Goal: Complete application form

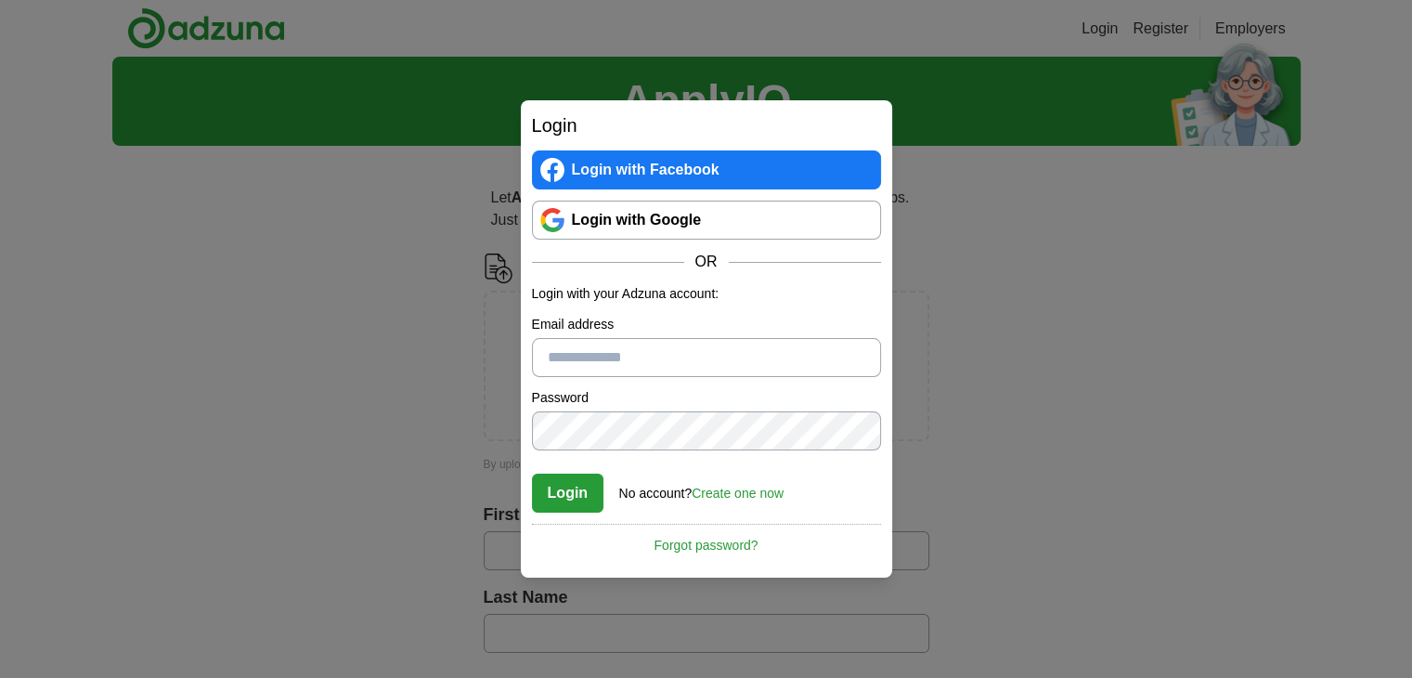
click at [631, 354] on input "Email address" at bounding box center [706, 357] width 349 height 39
type input "**********"
click at [793, 216] on link "Login with Google" at bounding box center [706, 219] width 349 height 39
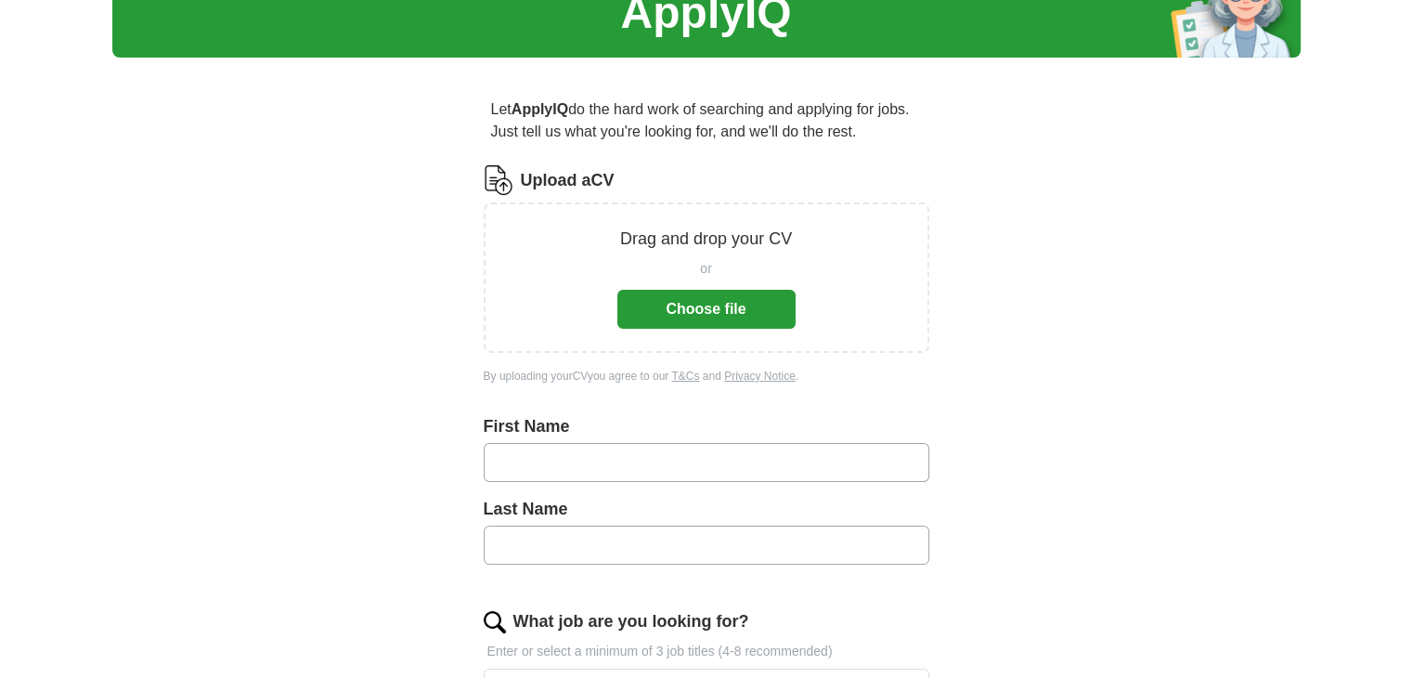
scroll to position [93, 0]
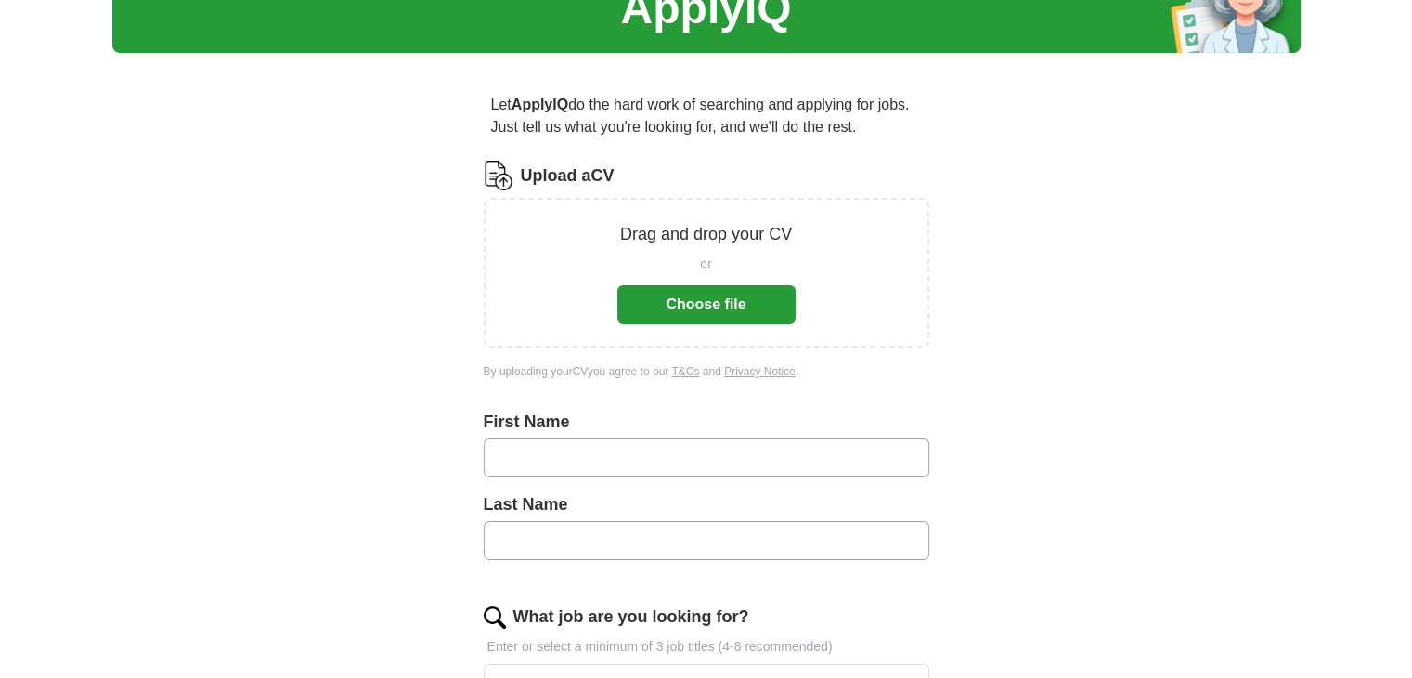
click at [743, 300] on button "Choose file" at bounding box center [706, 304] width 178 height 39
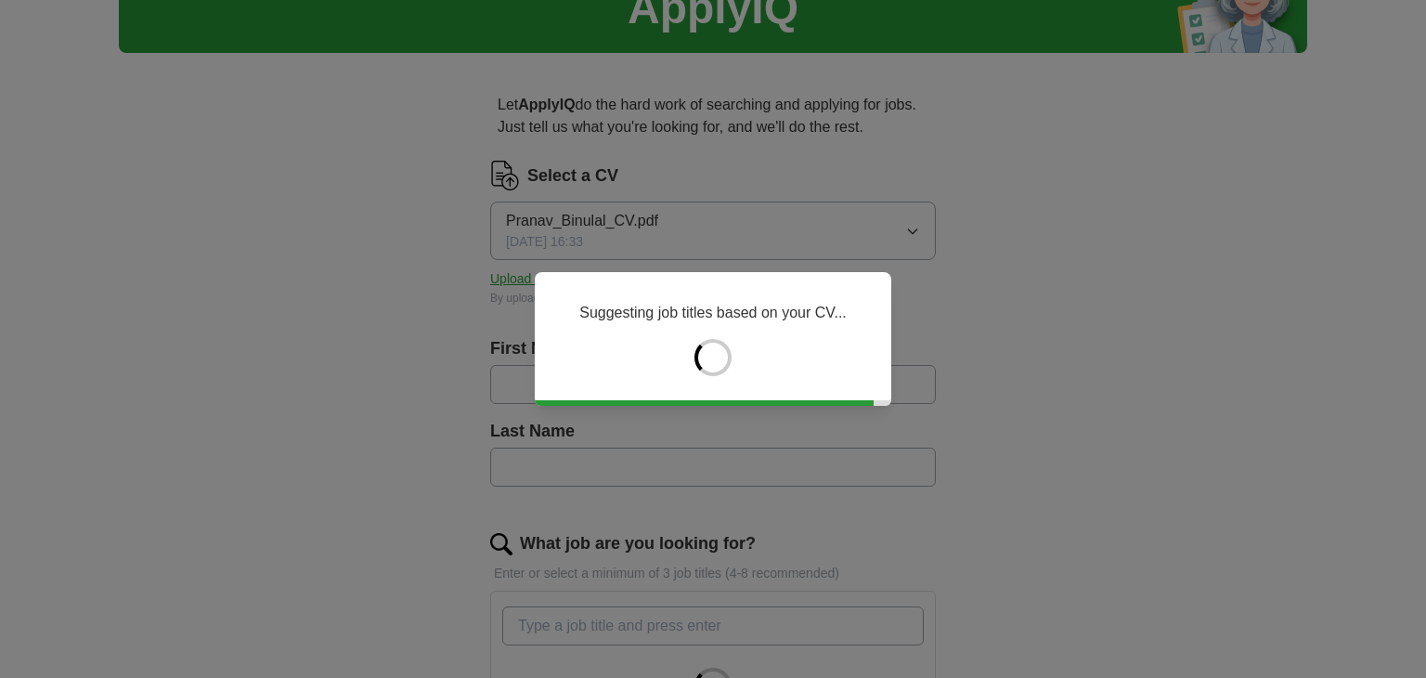
type input "******"
type input "*******"
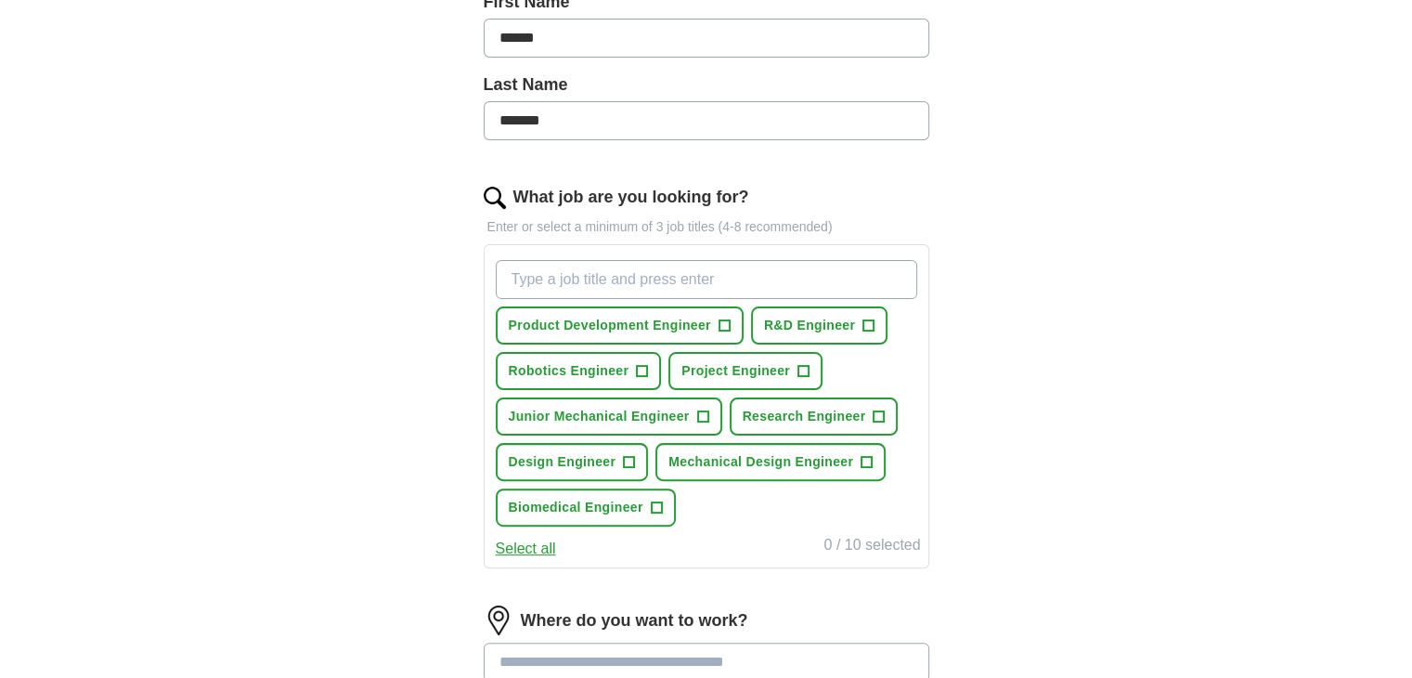
scroll to position [557, 0]
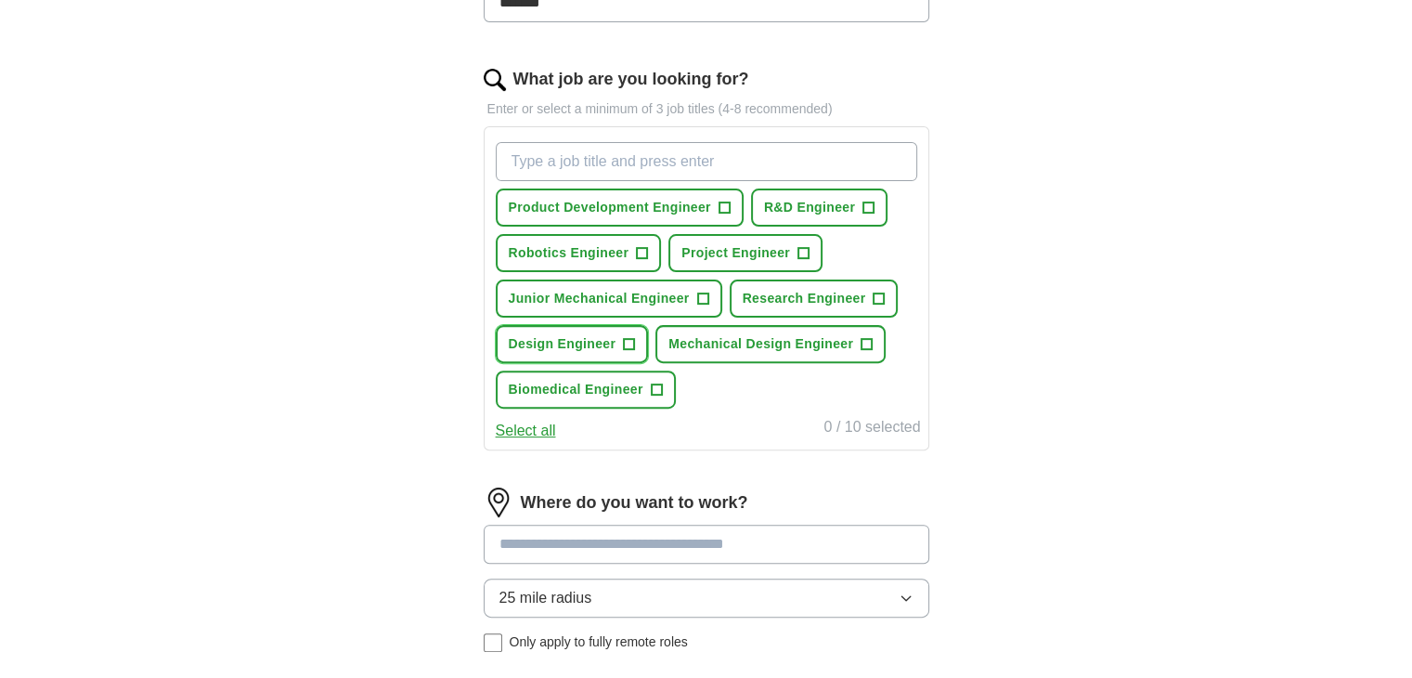
click at [620, 339] on button "Design Engineer +" at bounding box center [572, 344] width 153 height 38
click at [851, 344] on button "Mechanical Design Engineer +" at bounding box center [770, 344] width 230 height 38
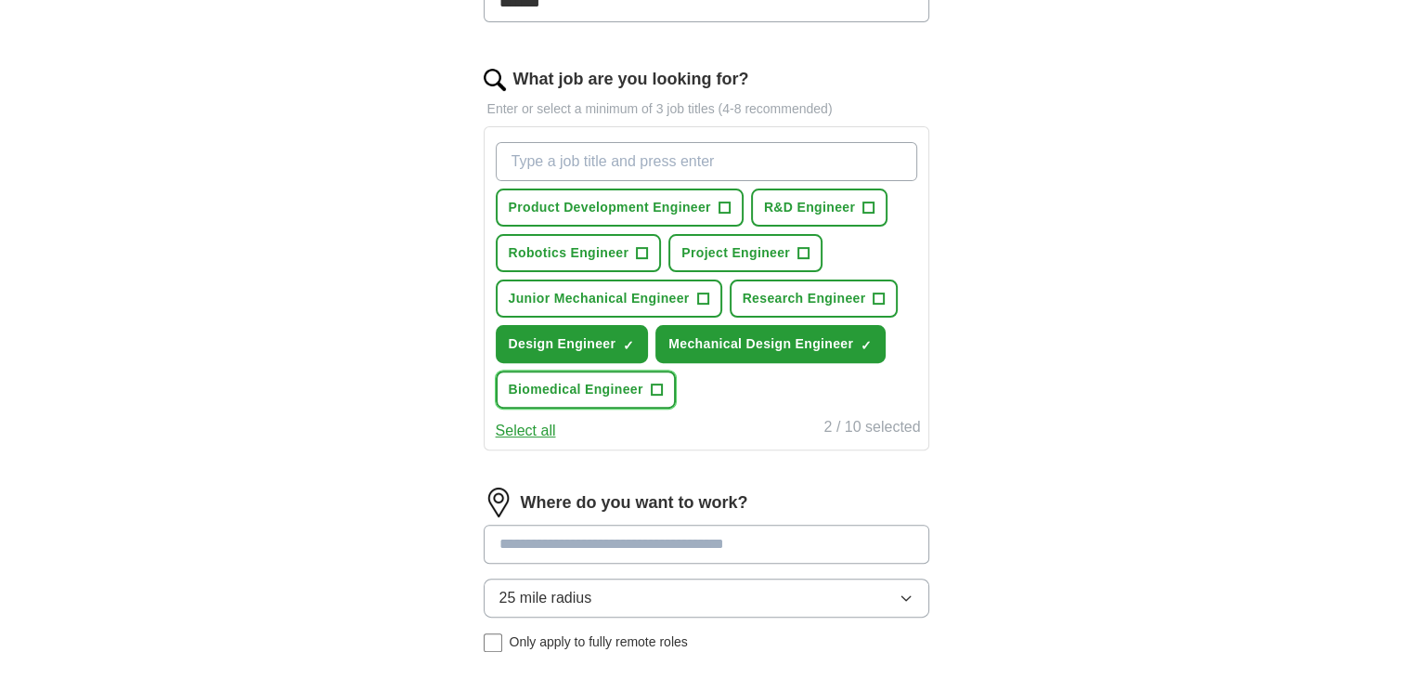
click at [653, 388] on span "+" at bounding box center [656, 389] width 11 height 15
click at [694, 302] on button "Junior Mechanical Engineer +" at bounding box center [609, 298] width 226 height 38
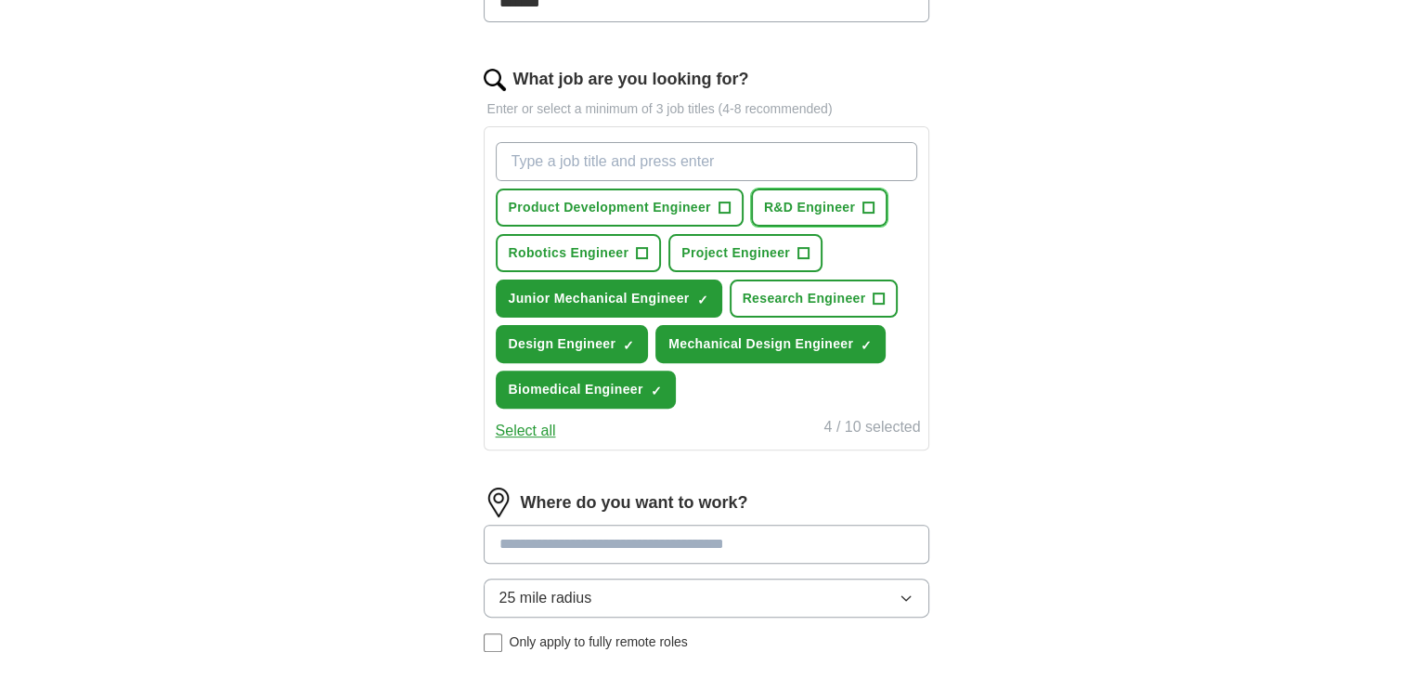
click at [823, 208] on span "R&D Engineer" at bounding box center [809, 207] width 91 height 19
click at [668, 213] on span "Product Development Engineer" at bounding box center [610, 207] width 202 height 19
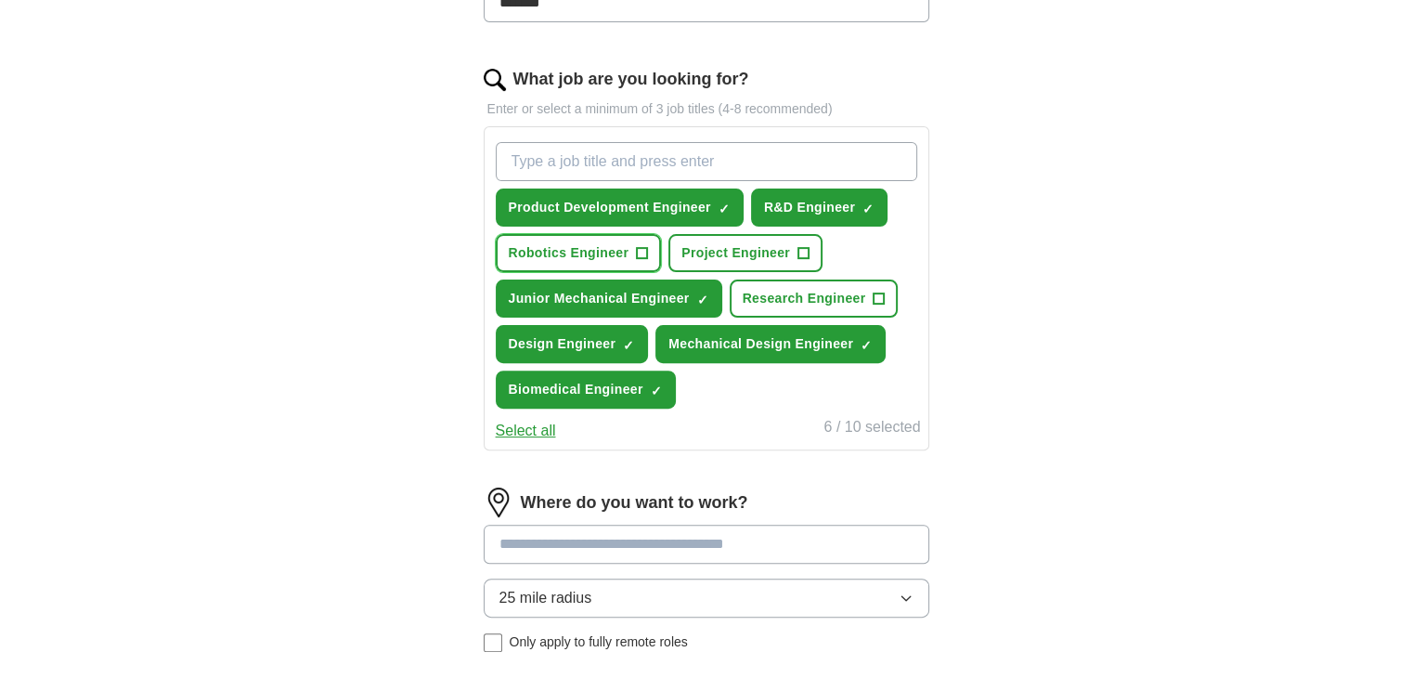
click at [646, 247] on span "+" at bounding box center [642, 253] width 12 height 12
click at [809, 290] on span "Research Engineer" at bounding box center [804, 298] width 123 height 19
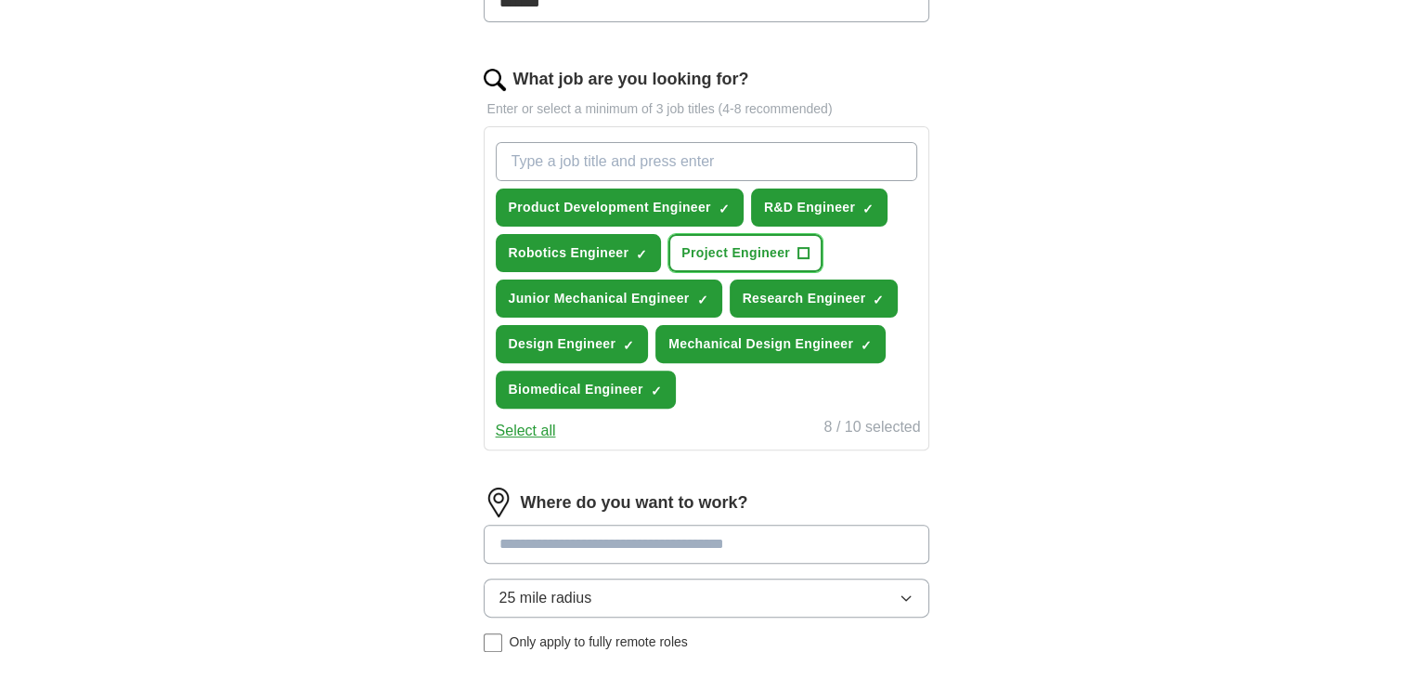
click at [765, 248] on span "Project Engineer" at bounding box center [735, 252] width 109 height 19
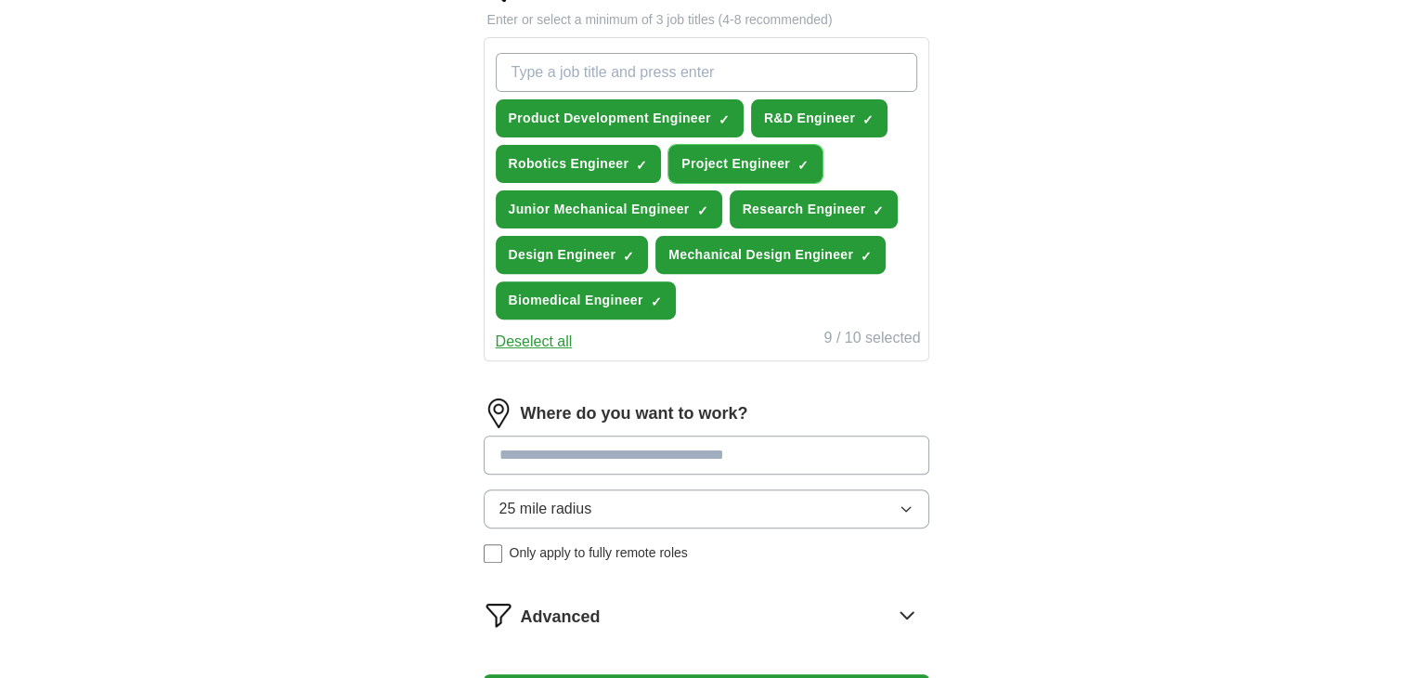
scroll to position [650, 0]
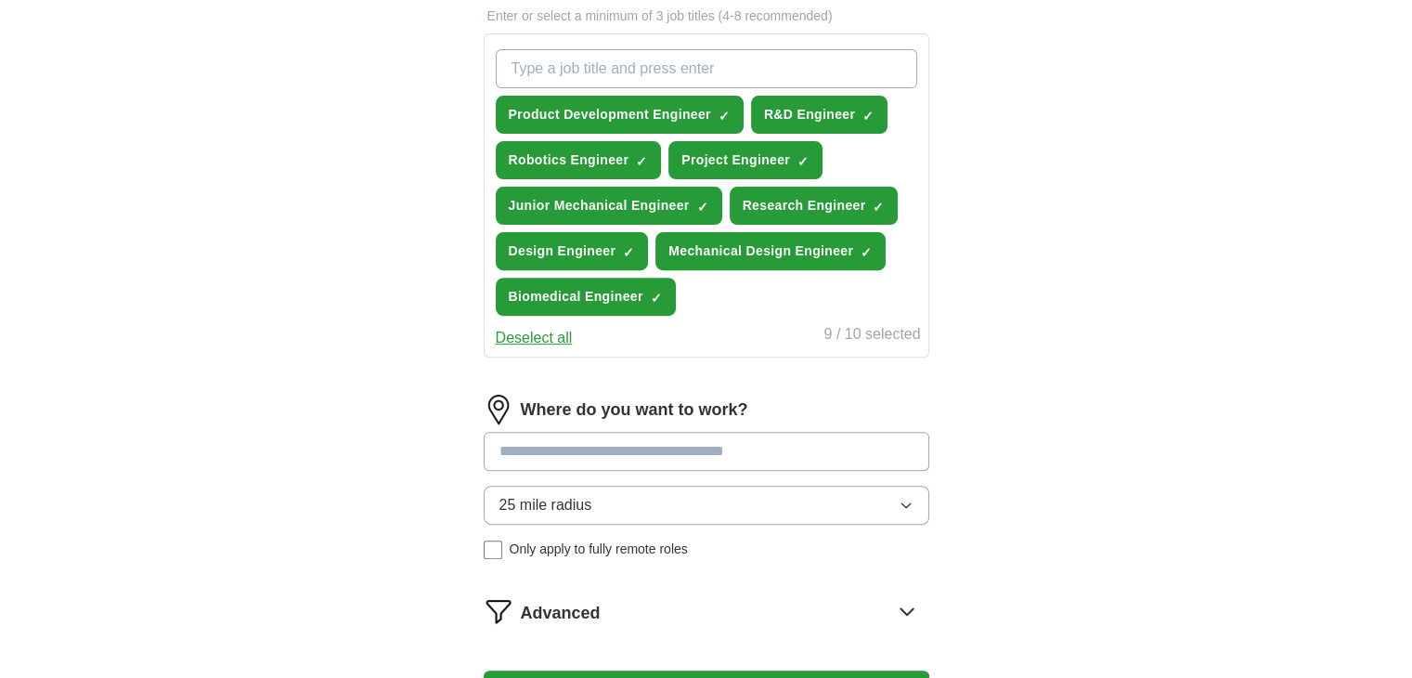
click at [765, 443] on input at bounding box center [707, 451] width 446 height 39
type input "*"
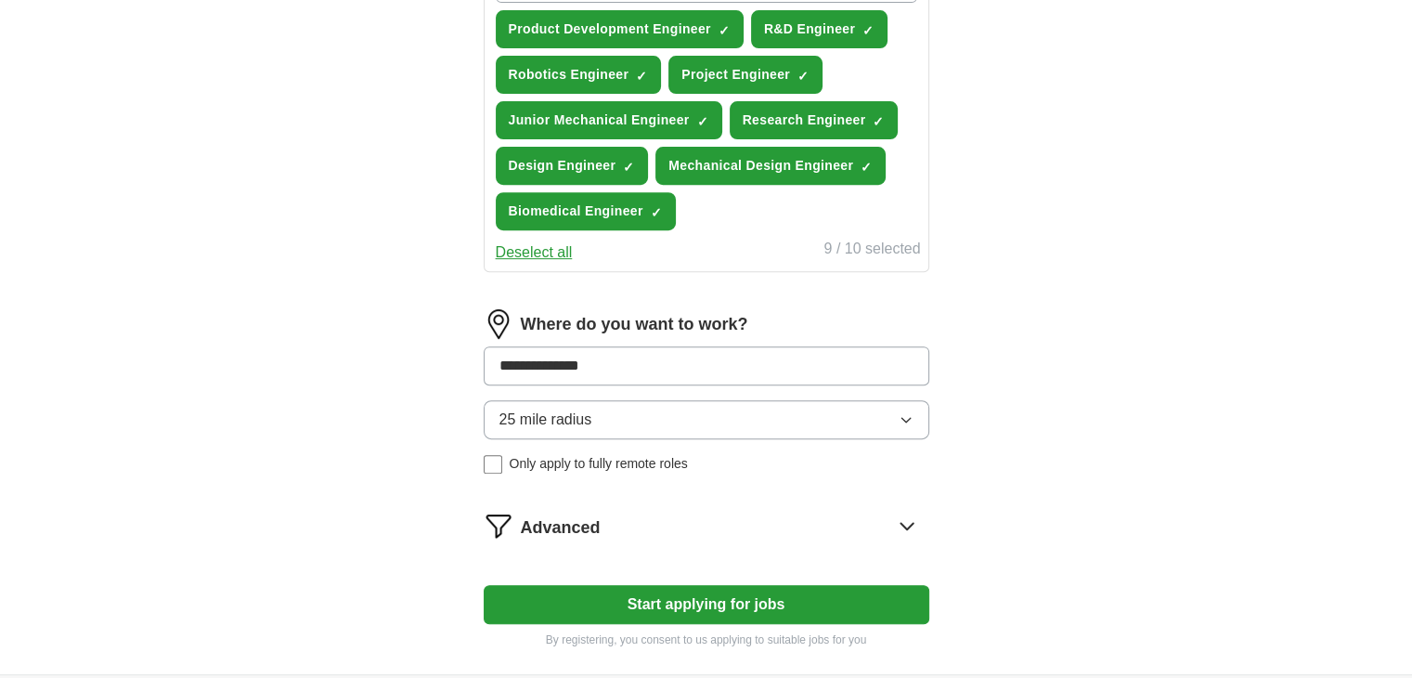
scroll to position [835, 0]
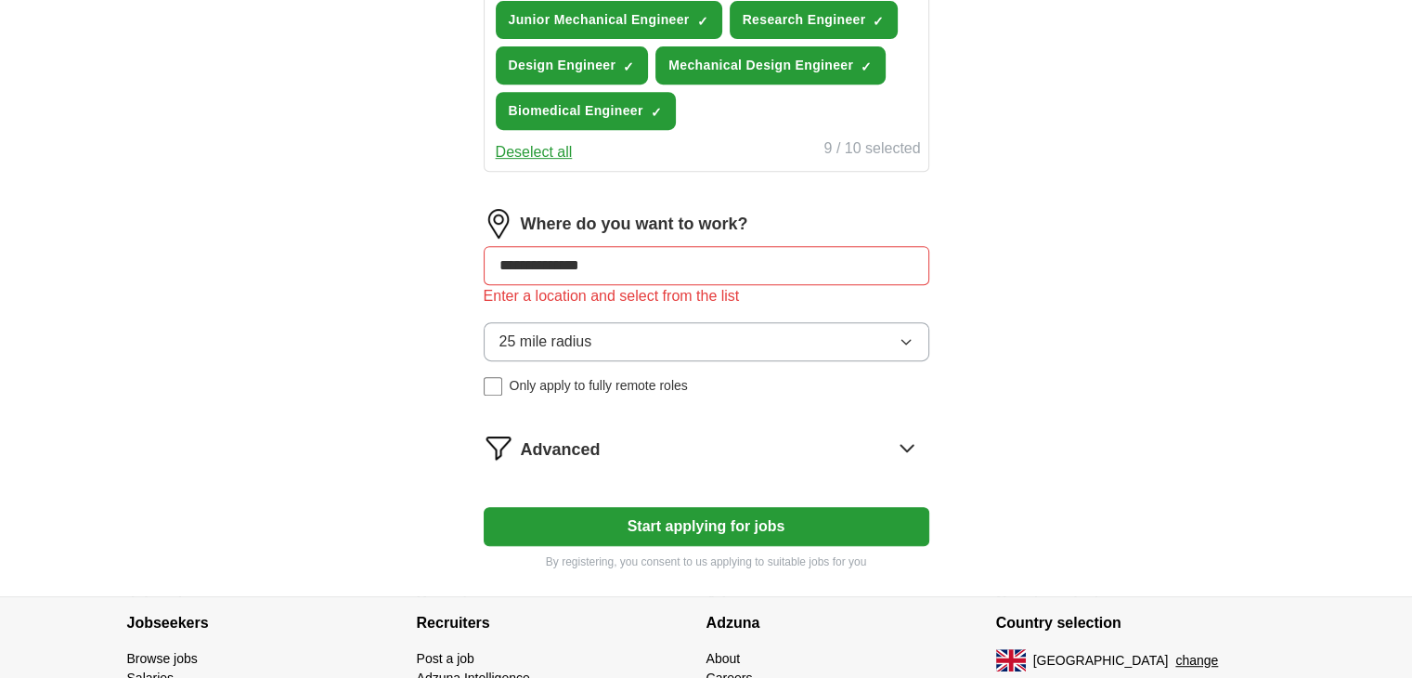
drag, startPoint x: 742, startPoint y: 258, endPoint x: 436, endPoint y: 265, distance: 305.5
click at [617, 351] on button "25 mile radius" at bounding box center [707, 341] width 446 height 39
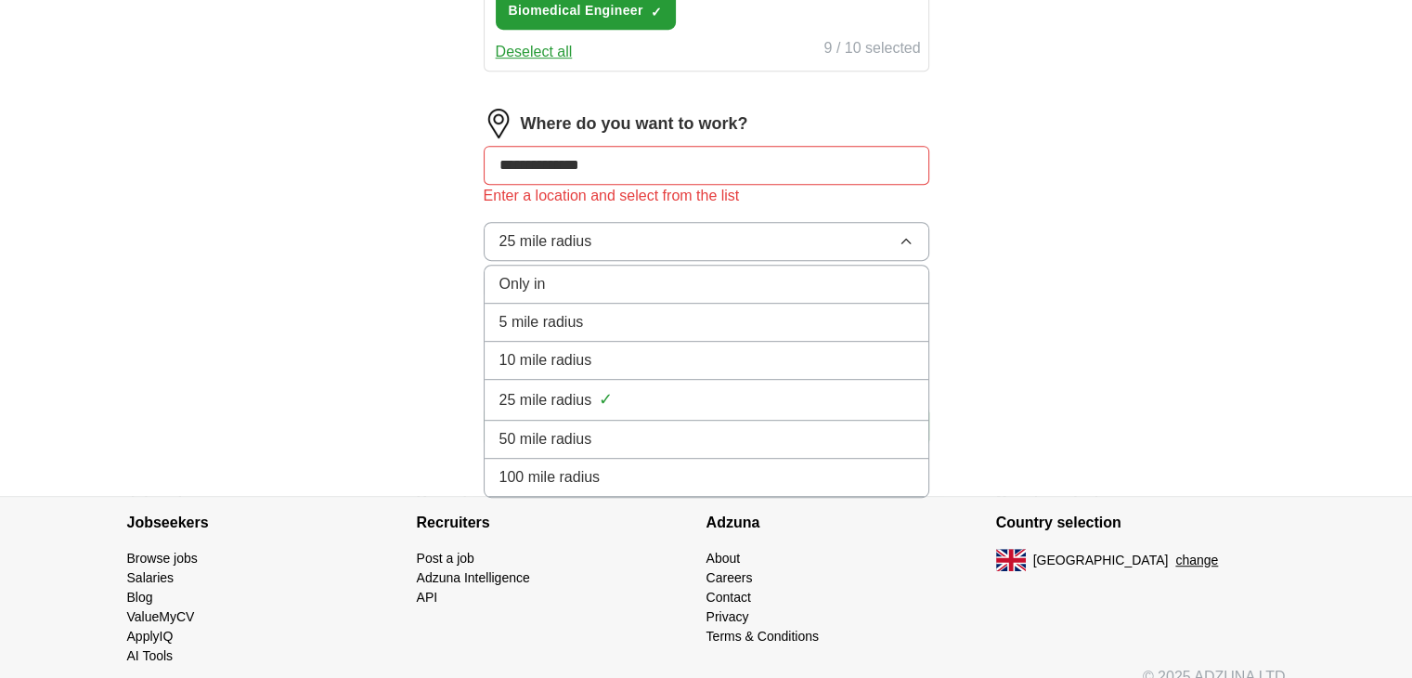
scroll to position [954, 0]
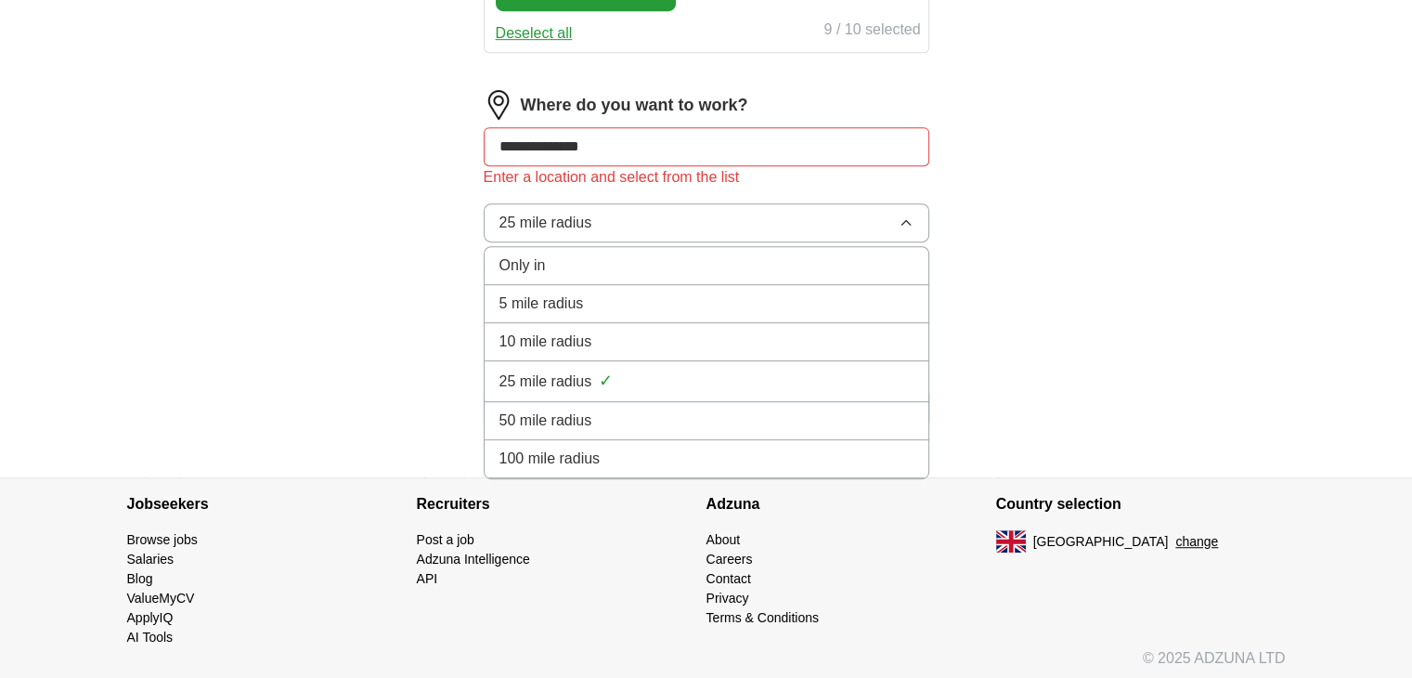
click at [603, 460] on div "100 mile radius" at bounding box center [706, 458] width 414 height 22
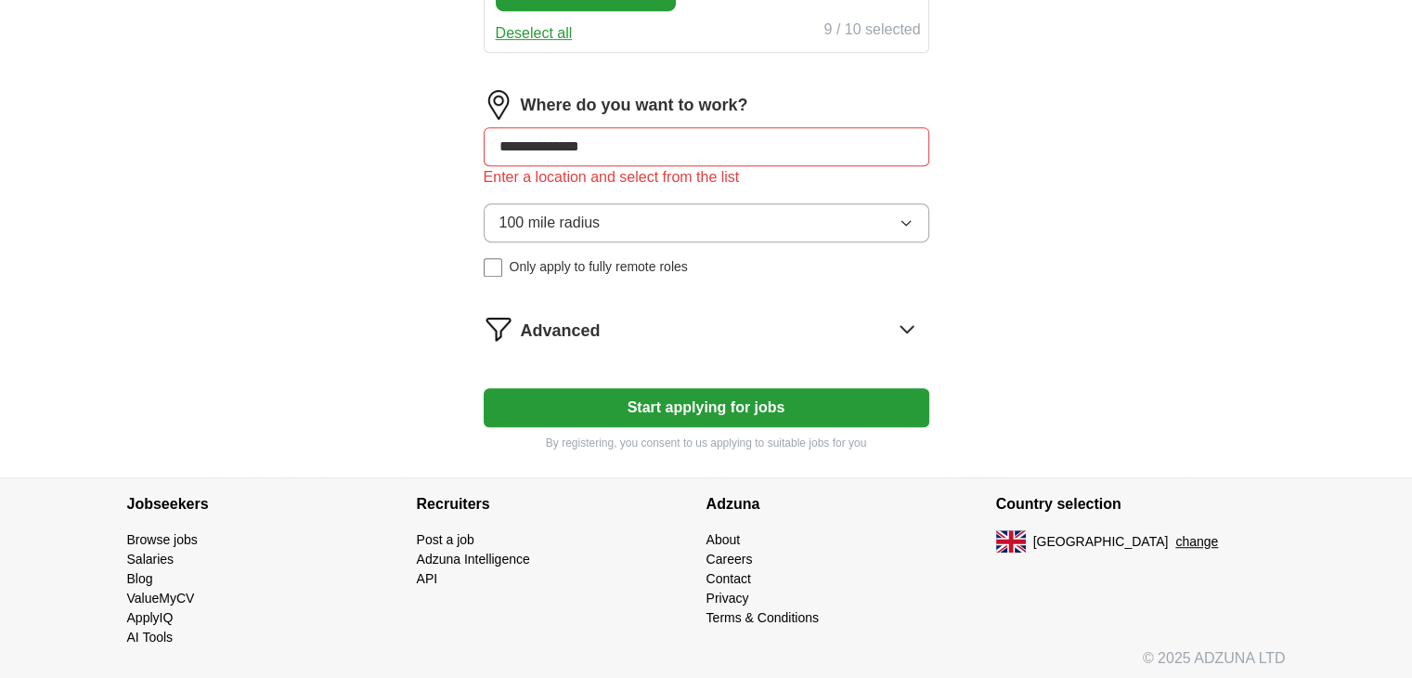
click at [676, 134] on input "**********" at bounding box center [707, 146] width 446 height 39
type input "******"
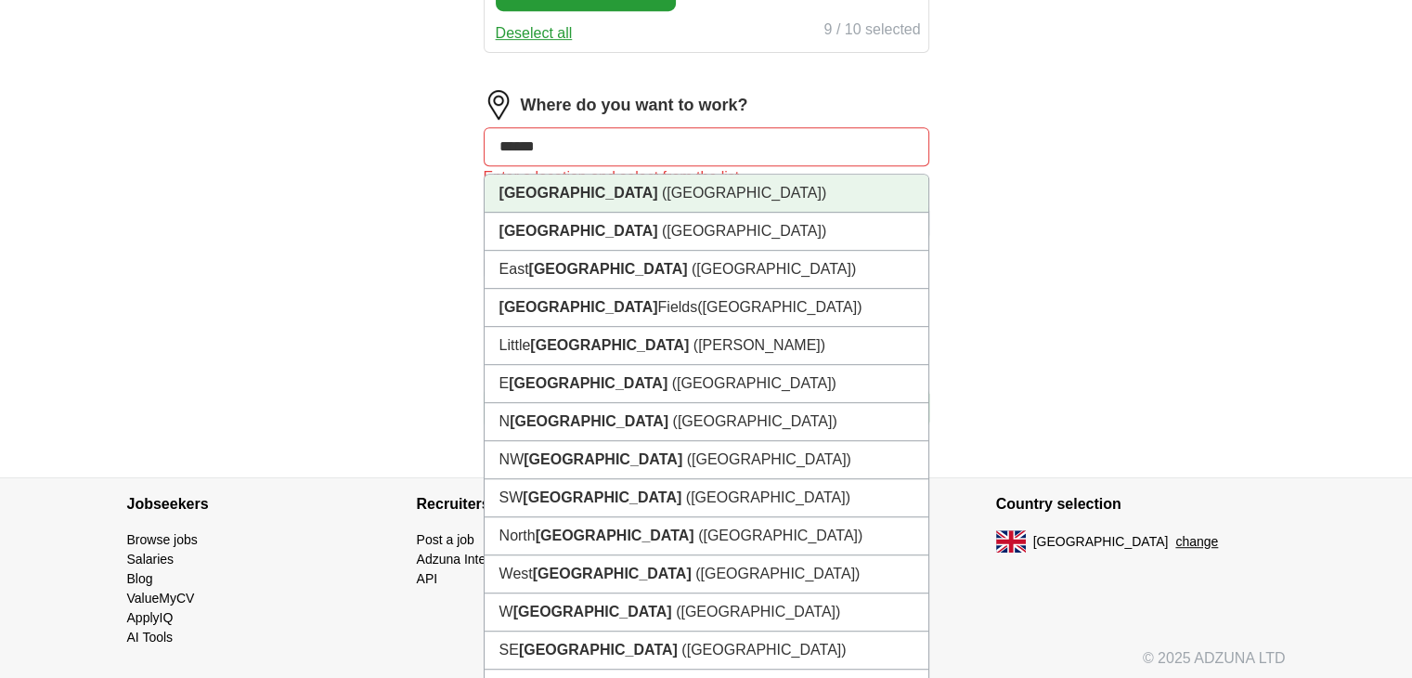
click at [676, 179] on li "London (UK)" at bounding box center [707, 194] width 444 height 38
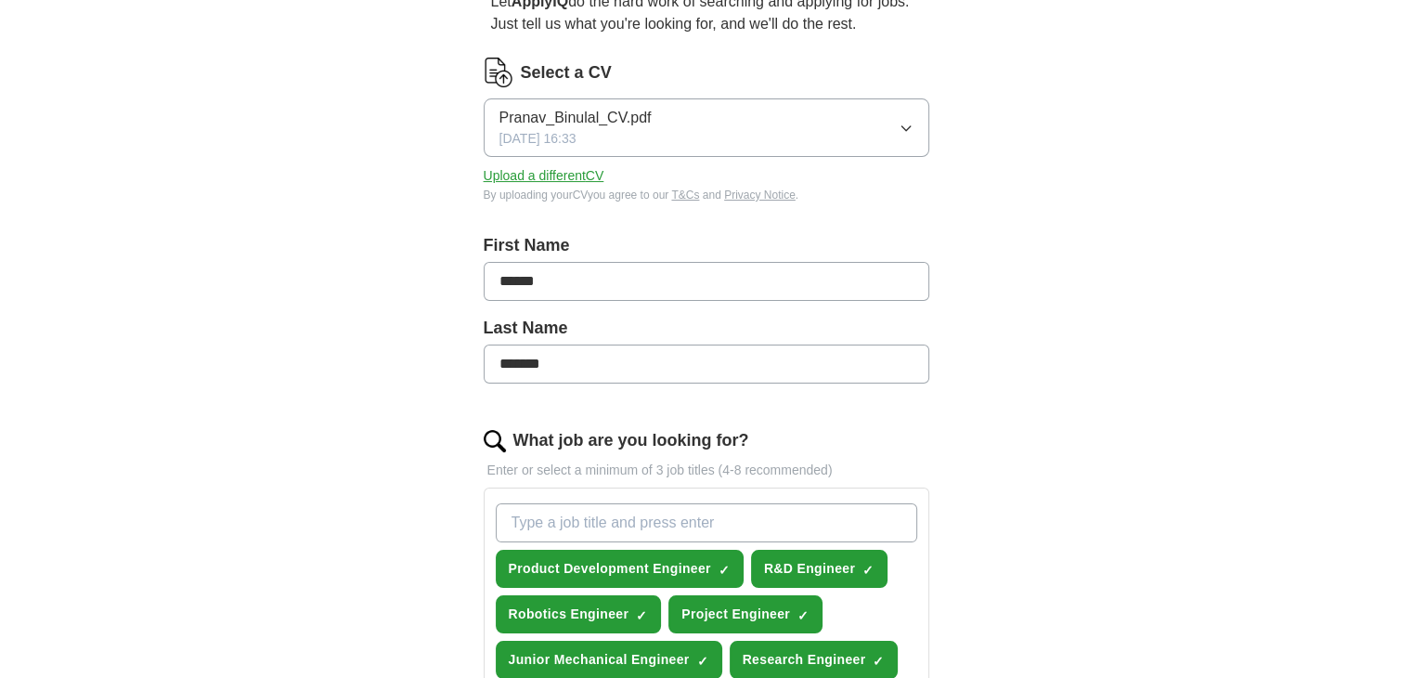
scroll to position [0, 0]
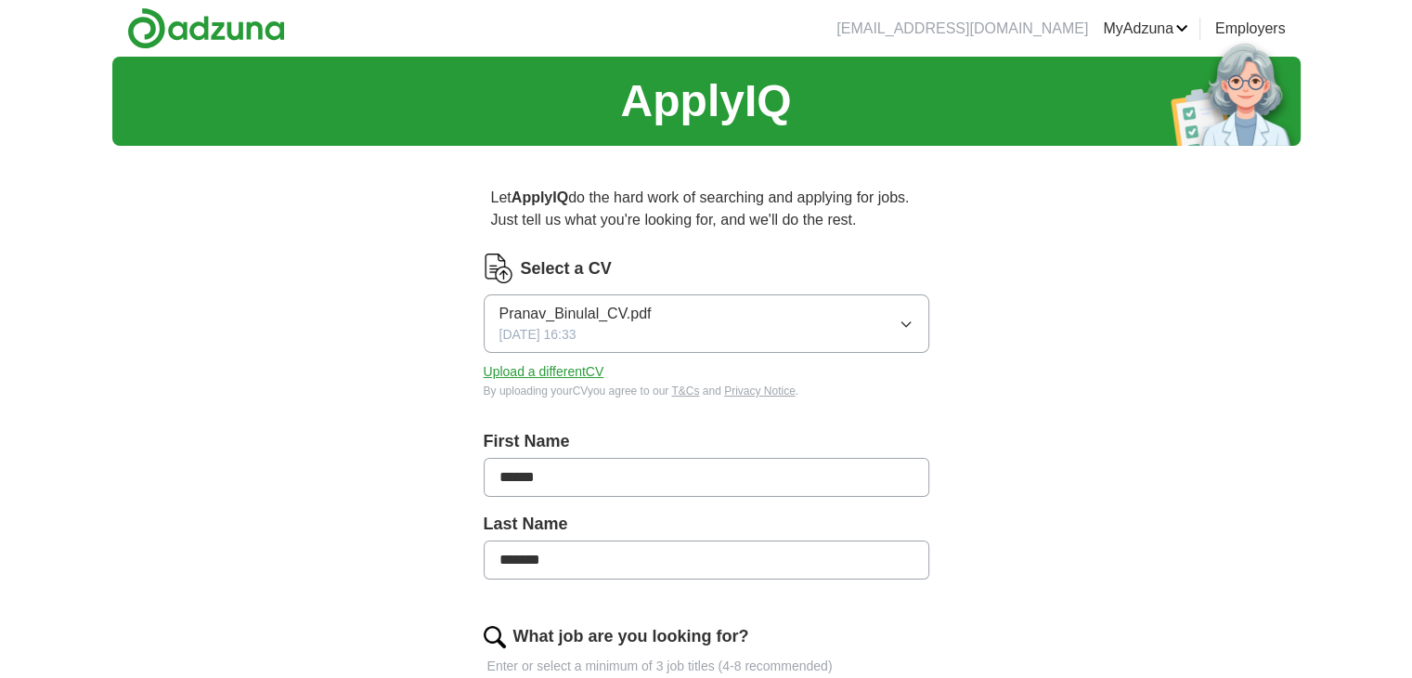
drag, startPoint x: 564, startPoint y: 200, endPoint x: 931, endPoint y: 224, distance: 367.4
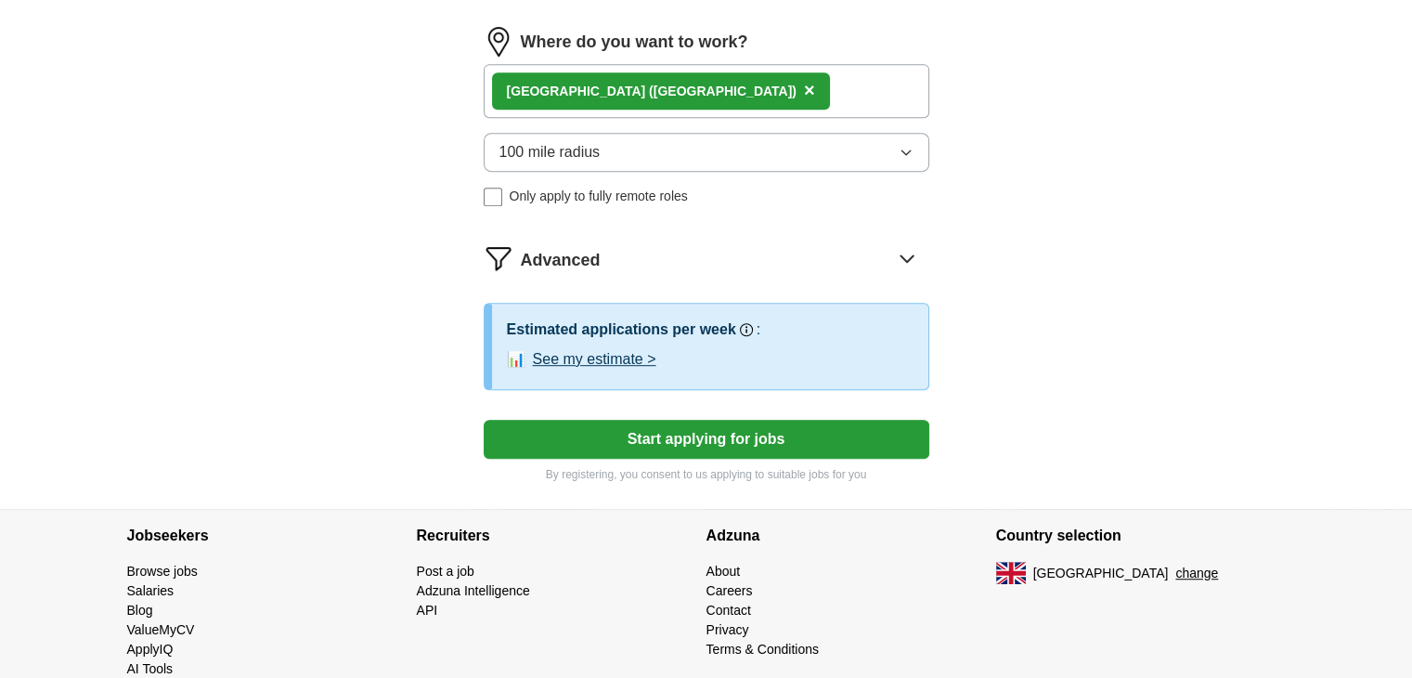
scroll to position [1048, 0]
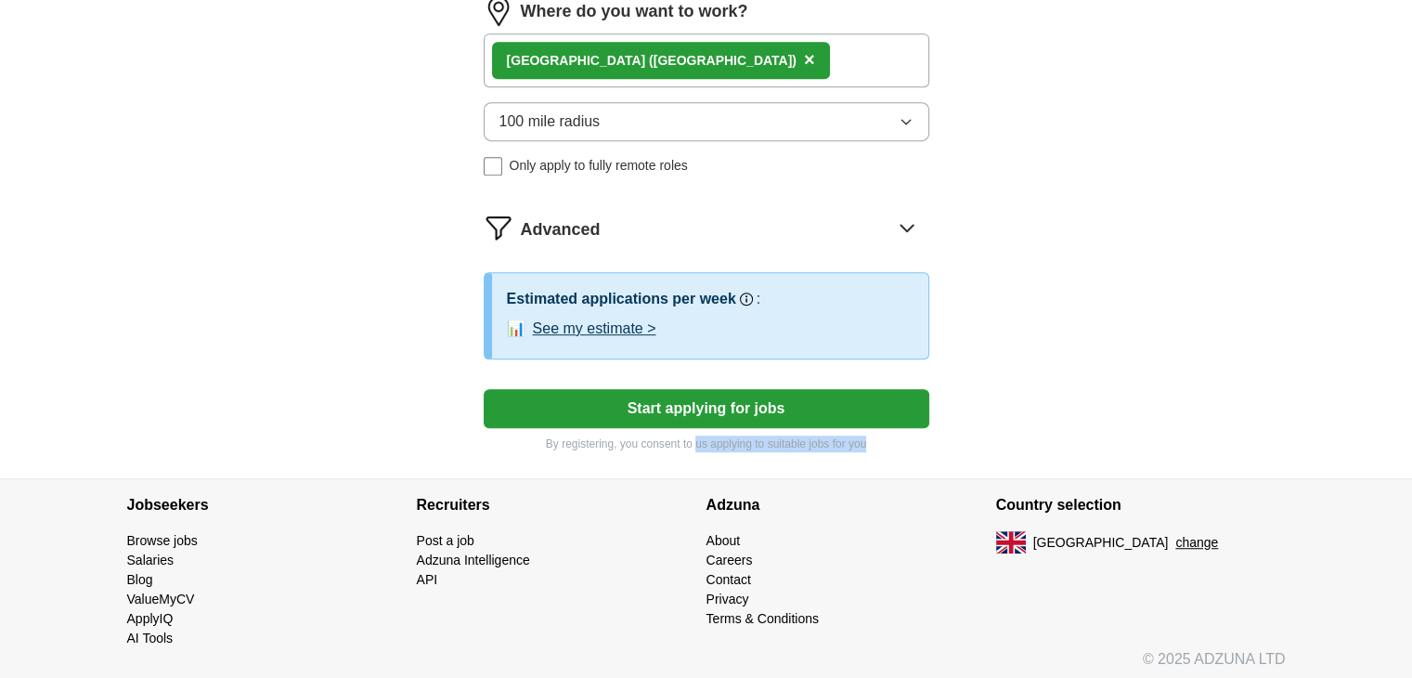
drag, startPoint x: 694, startPoint y: 441, endPoint x: 910, endPoint y: 449, distance: 215.5
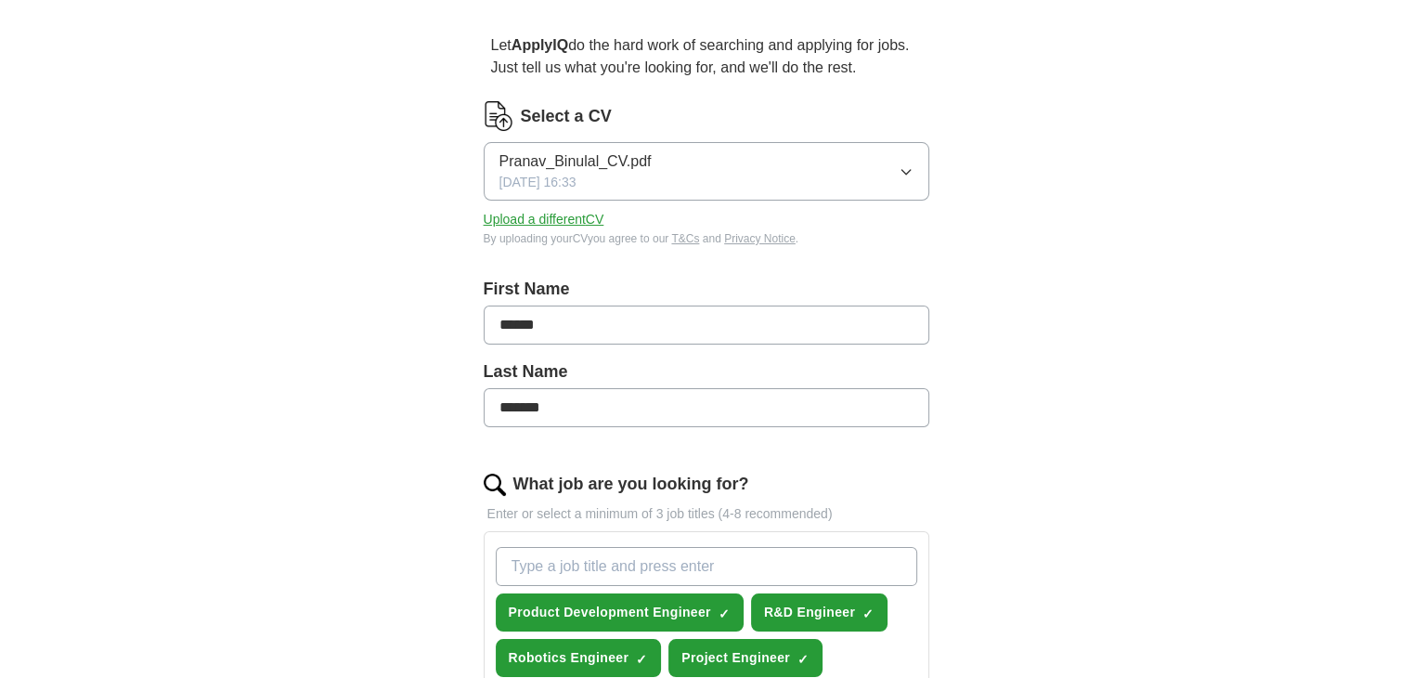
scroll to position [0, 0]
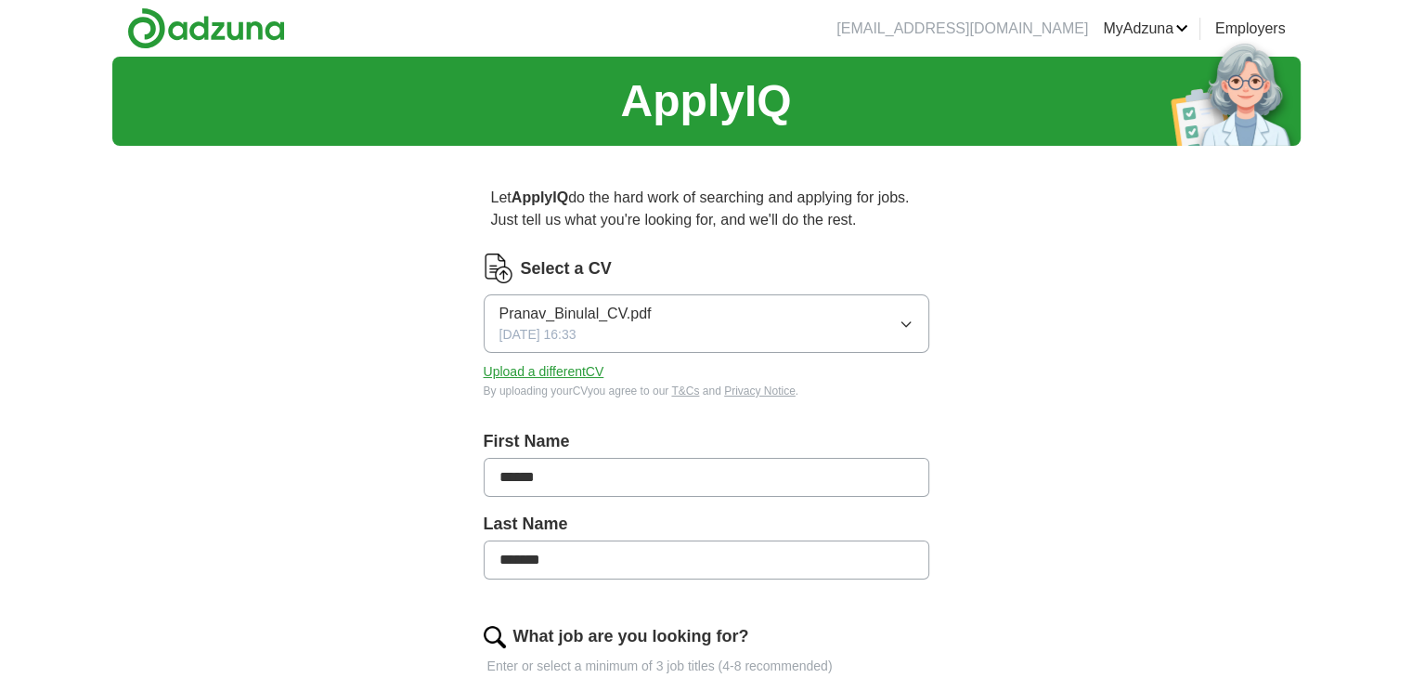
click at [698, 120] on h1 "ApplyIQ" at bounding box center [705, 101] width 171 height 67
click at [203, 28] on img at bounding box center [206, 28] width 158 height 42
